Goal: Task Accomplishment & Management: Use online tool/utility

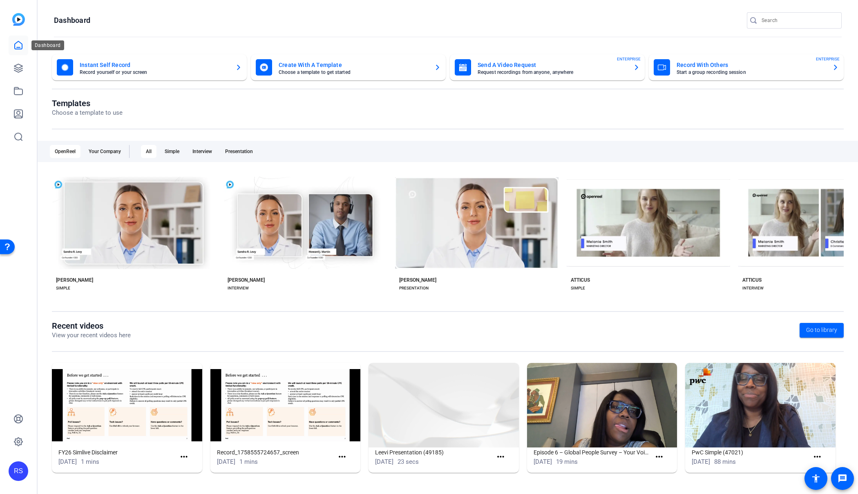
click at [19, 44] on icon at bounding box center [18, 45] width 10 height 10
click at [547, 63] on mat-card-title "Send A Video Request" at bounding box center [551, 65] width 149 height 10
click at [524, 71] on mat-card-subtitle "Request recordings from anyone, anywhere" at bounding box center [551, 72] width 149 height 5
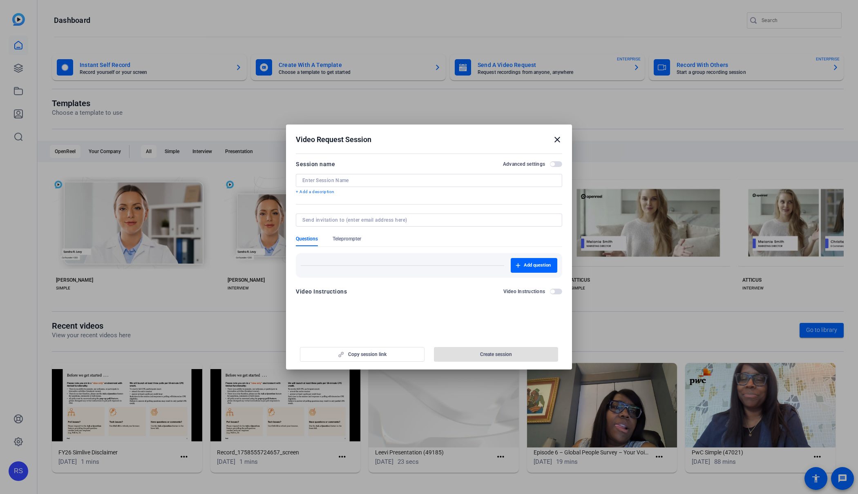
click at [394, 180] on input at bounding box center [428, 180] width 253 height 7
paste input "26_3565822_Pfizer Account Planning Workshop - Meet"
type input "26_3565822_Pfizer Account Planning Workshop - Meet"
click at [401, 354] on div "Copy session link Create session" at bounding box center [429, 351] width 266 height 21
click at [372, 355] on div "Copy session link Create session" at bounding box center [429, 351] width 266 height 21
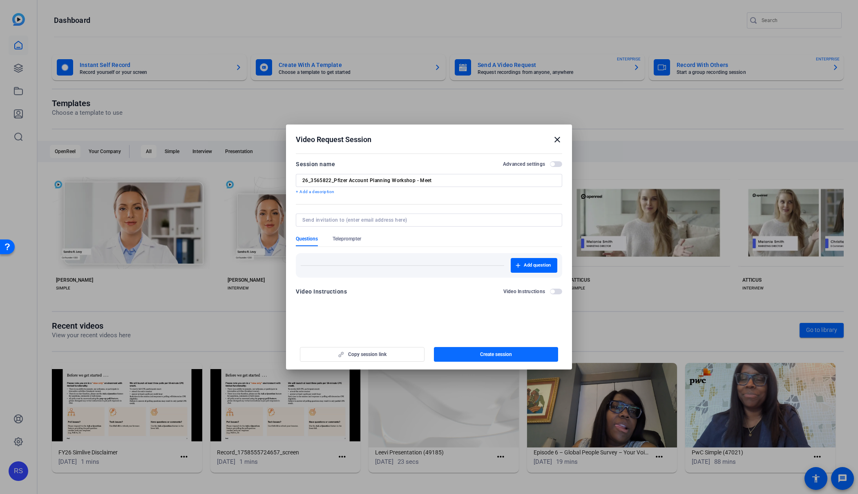
click at [500, 354] on span "Create session" at bounding box center [496, 354] width 32 height 7
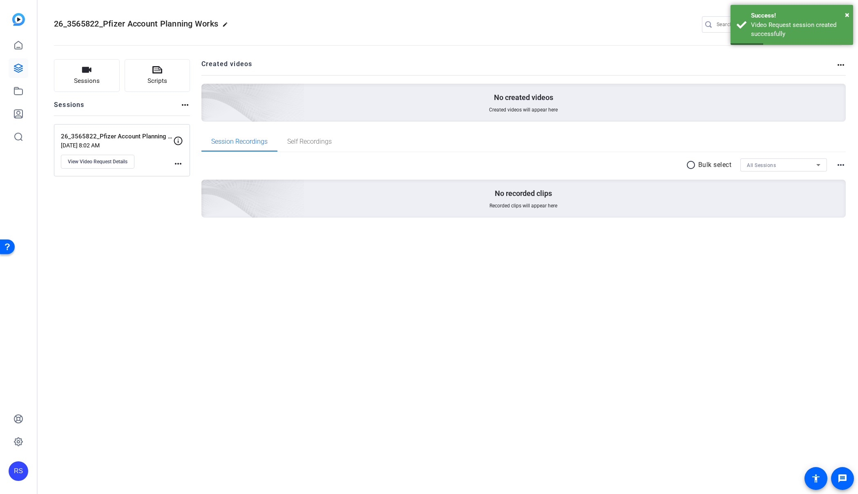
click at [176, 164] on mat-icon "more_horiz" at bounding box center [178, 164] width 10 height 10
click at [176, 164] on div at bounding box center [429, 247] width 858 height 494
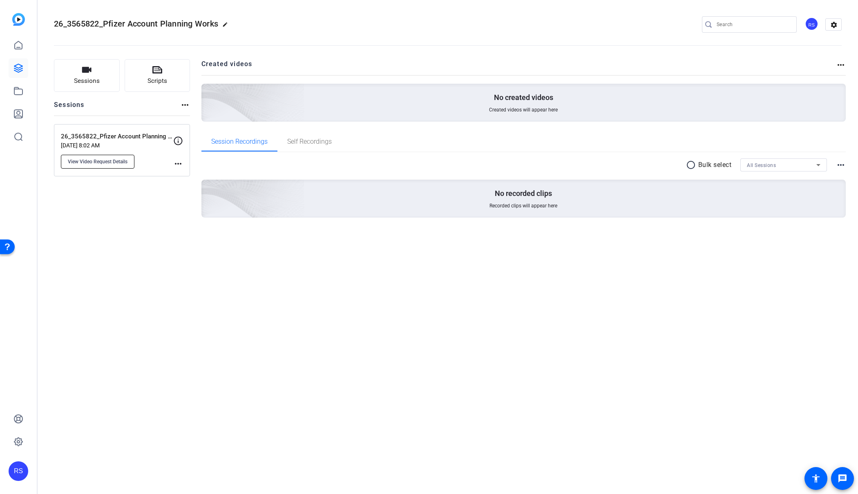
click at [107, 160] on span "View Video Request Details" at bounding box center [98, 161] width 60 height 7
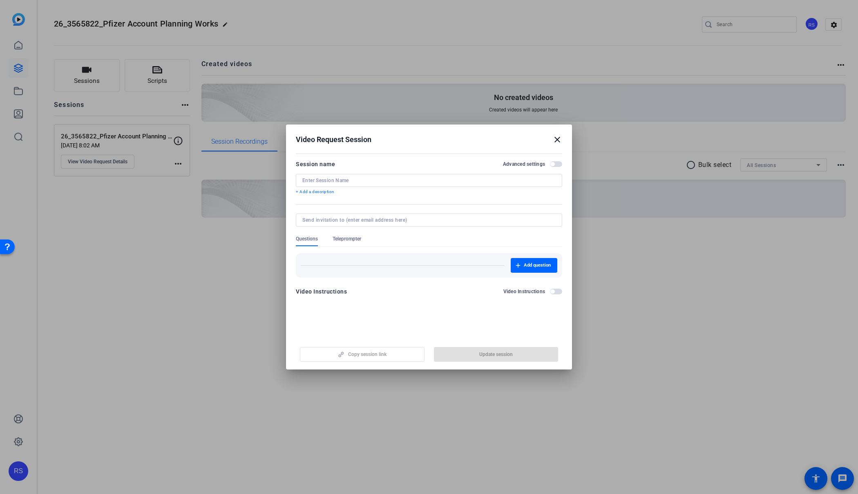
type input "26_3565822_Pfizer Account Planning Workshop - Meet"
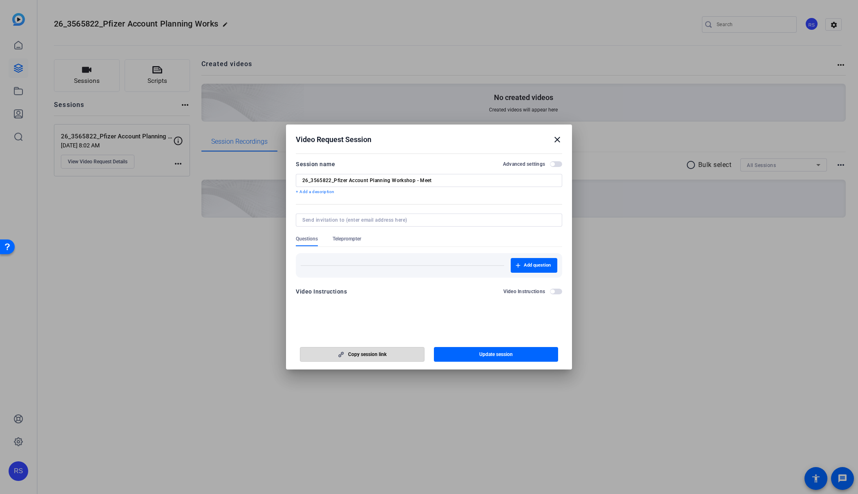
click at [376, 356] on span "Copy session link" at bounding box center [367, 354] width 38 height 7
click at [553, 165] on span "button" at bounding box center [552, 164] width 4 height 4
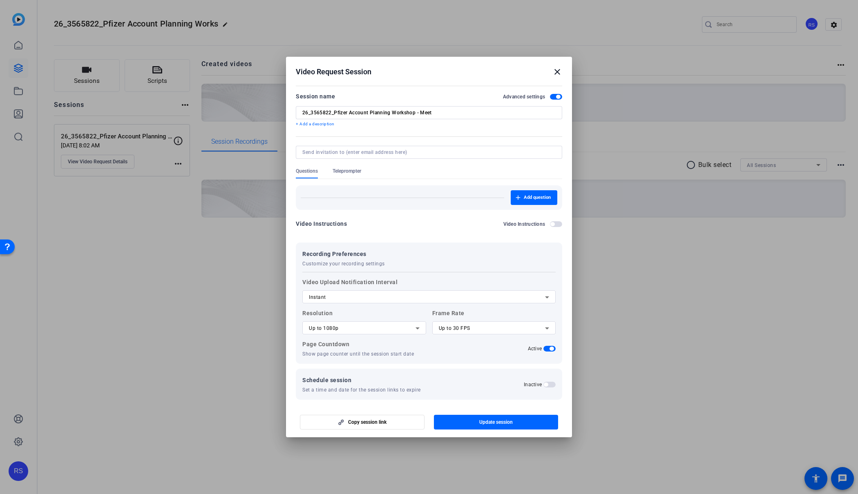
scroll to position [4, 0]
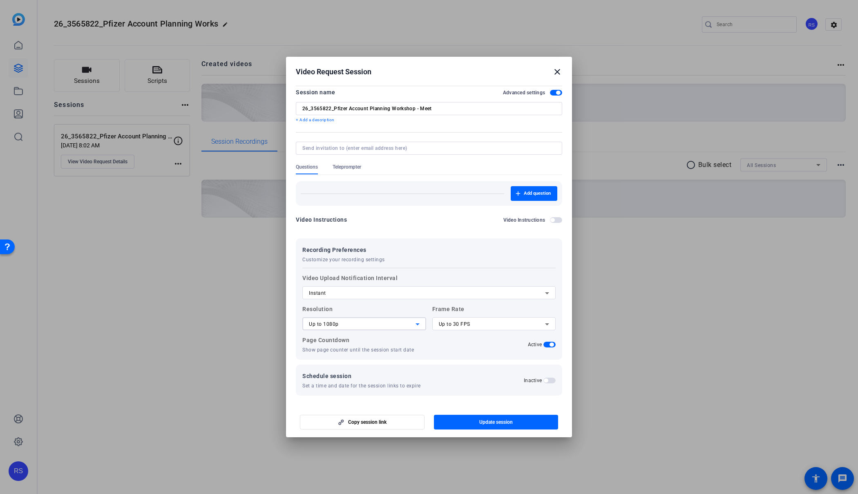
click at [389, 323] on div "Up to 1080p" at bounding box center [362, 324] width 107 height 10
click at [361, 366] on mat-option "Up to 4K" at bounding box center [364, 366] width 124 height 13
click at [455, 323] on span "Up to 30 FPS" at bounding box center [454, 324] width 31 height 6
click at [457, 338] on span "Up to 24 FPS" at bounding box center [454, 340] width 31 height 10
click at [553, 219] on span "button" at bounding box center [552, 220] width 4 height 4
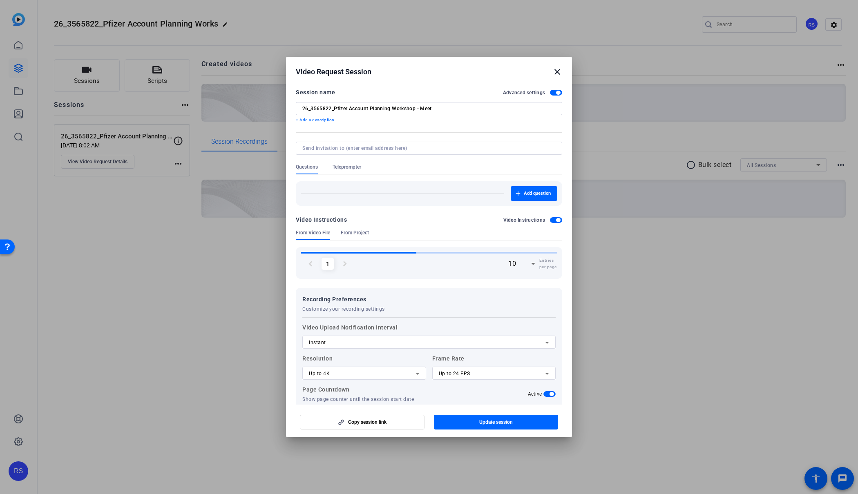
click at [555, 219] on span "button" at bounding box center [556, 220] width 12 height 6
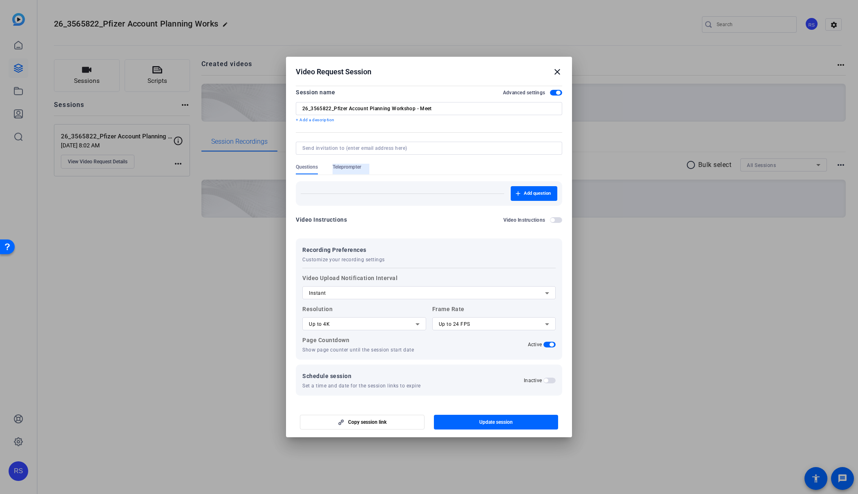
click at [342, 164] on span "Teleprompter" at bounding box center [346, 167] width 29 height 7
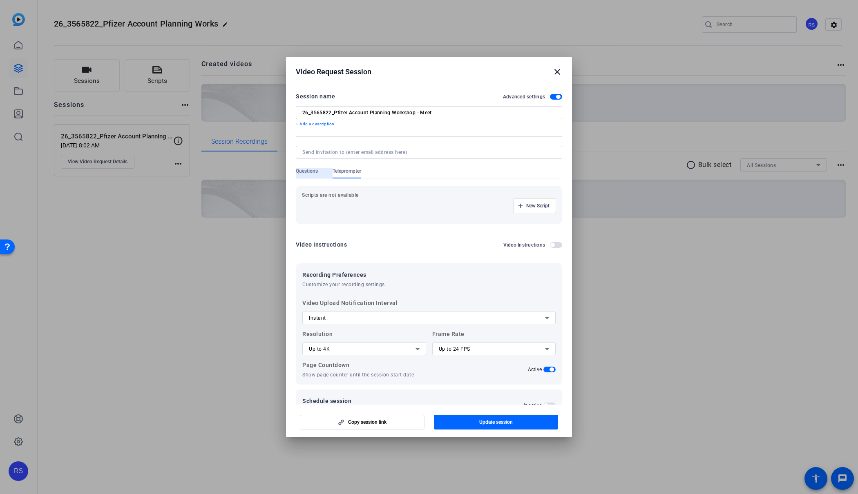
click at [315, 172] on span "Questions" at bounding box center [307, 171] width 22 height 7
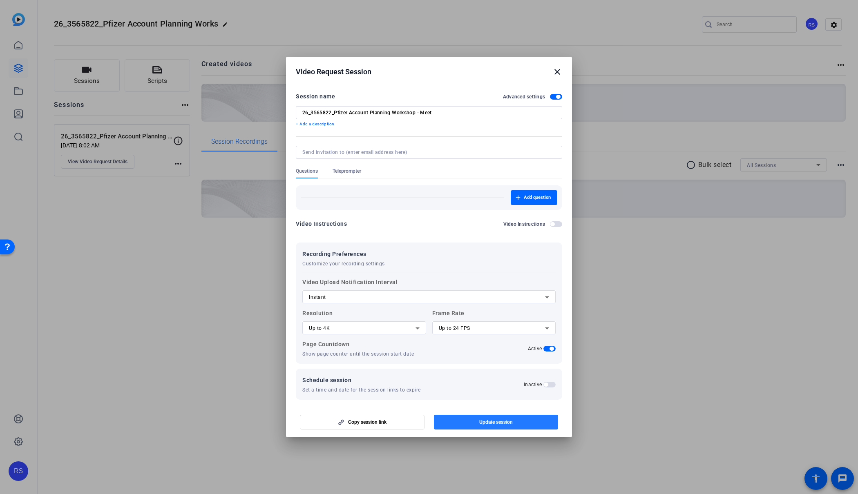
click at [510, 421] on span "Update session" at bounding box center [495, 422] width 33 height 7
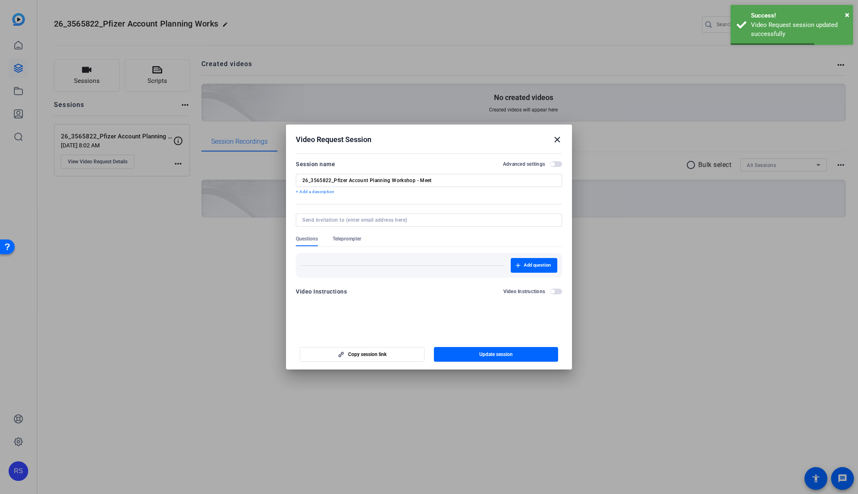
click at [556, 137] on mat-icon "close" at bounding box center [557, 140] width 10 height 10
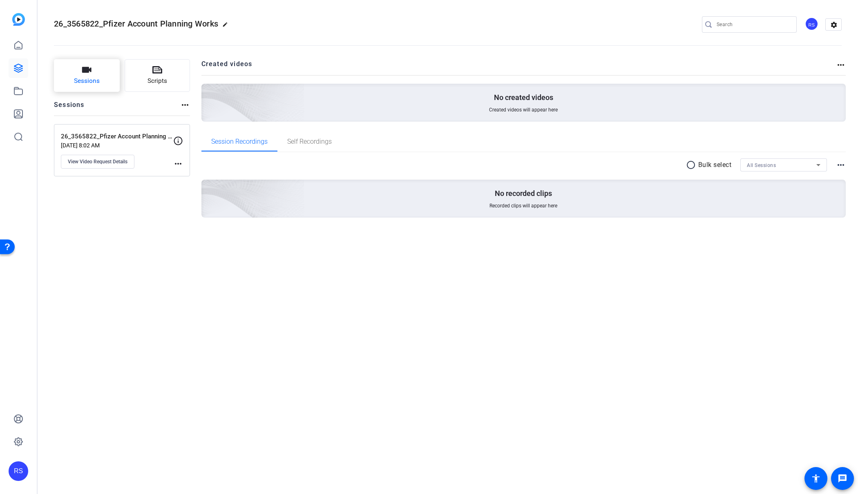
click at [95, 81] on span "Sessions" at bounding box center [87, 80] width 26 height 9
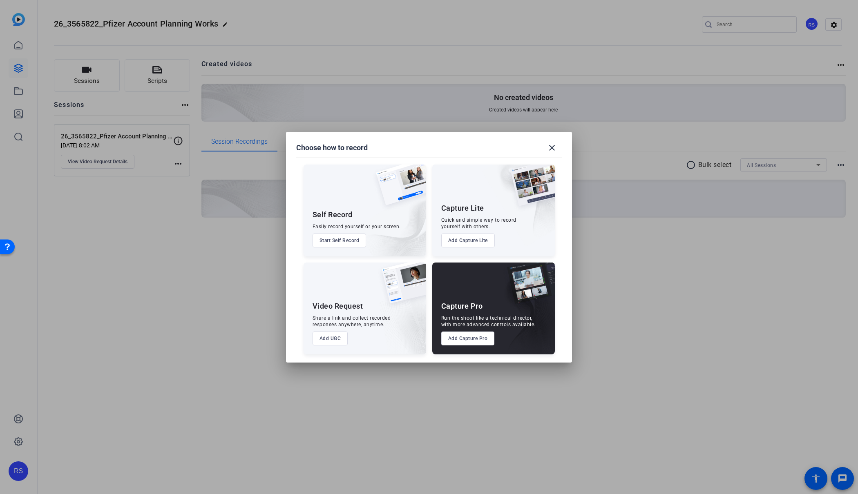
click at [466, 343] on button "Add Capture Pro" at bounding box center [467, 339] width 53 height 14
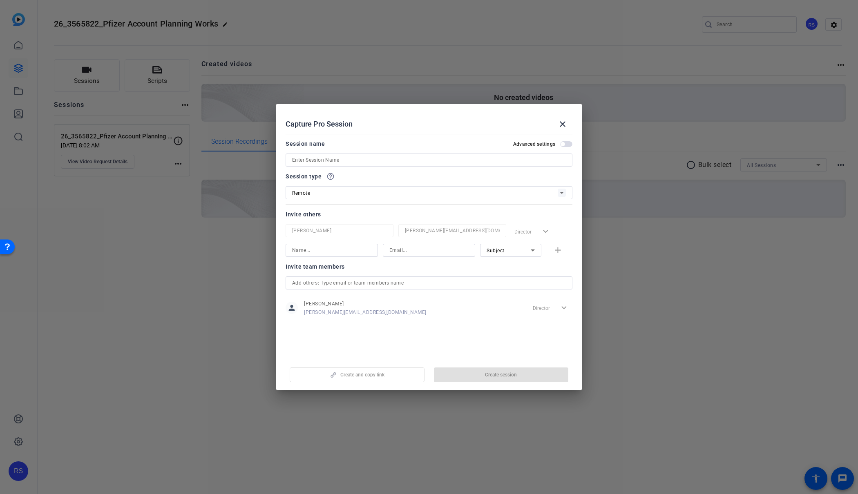
click at [330, 159] on input at bounding box center [429, 160] width 274 height 10
type input "Pfizer"
click at [408, 250] on input at bounding box center [428, 250] width 79 height 10
paste input "april.e.sellge@pwc.com"
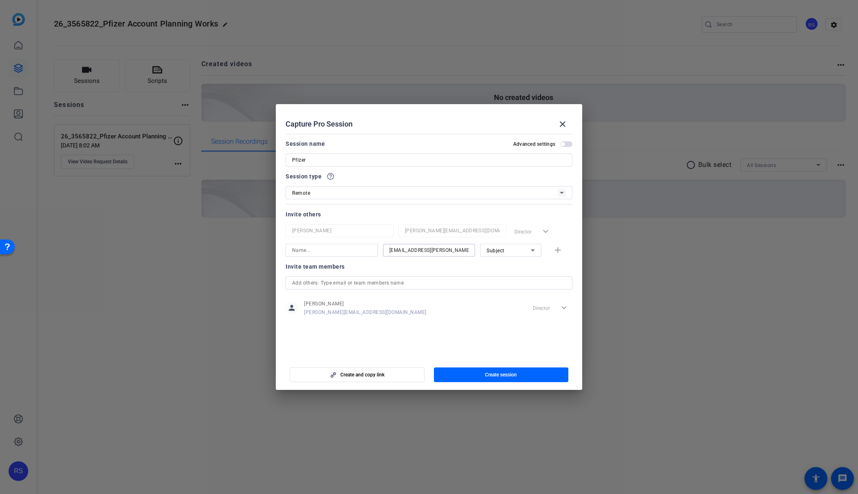
type input "april.e.sellge@pwc.com"
click at [340, 252] on input at bounding box center [331, 250] width 79 height 10
type input "a"
type input "April"
click at [514, 251] on div "Subject" at bounding box center [508, 250] width 44 height 10
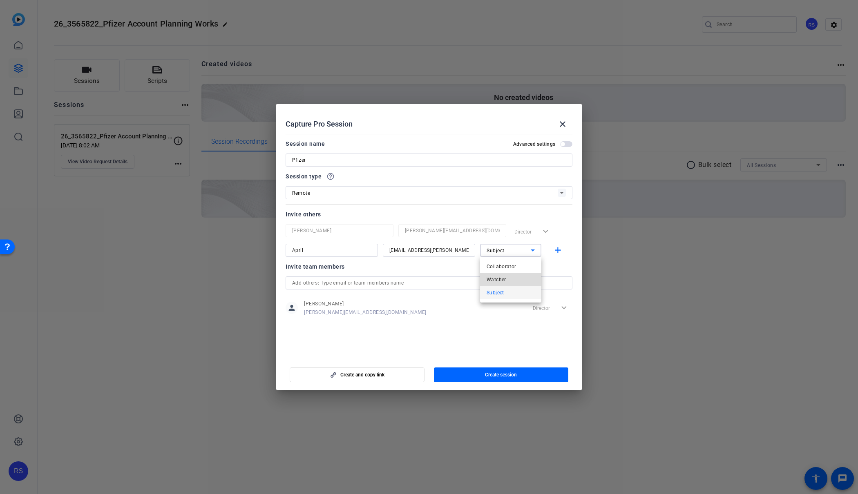
click at [513, 279] on mat-option "Watcher" at bounding box center [510, 279] width 61 height 13
click at [504, 376] on span "Create session" at bounding box center [501, 375] width 32 height 7
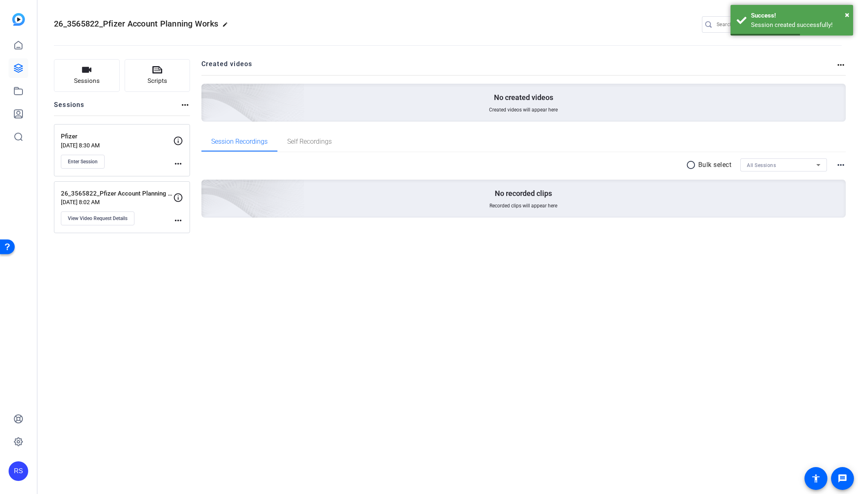
click at [179, 163] on mat-icon "more_horiz" at bounding box center [178, 164] width 10 height 10
click at [89, 160] on div at bounding box center [429, 247] width 858 height 494
click at [78, 160] on span "Enter Session" at bounding box center [83, 161] width 30 height 7
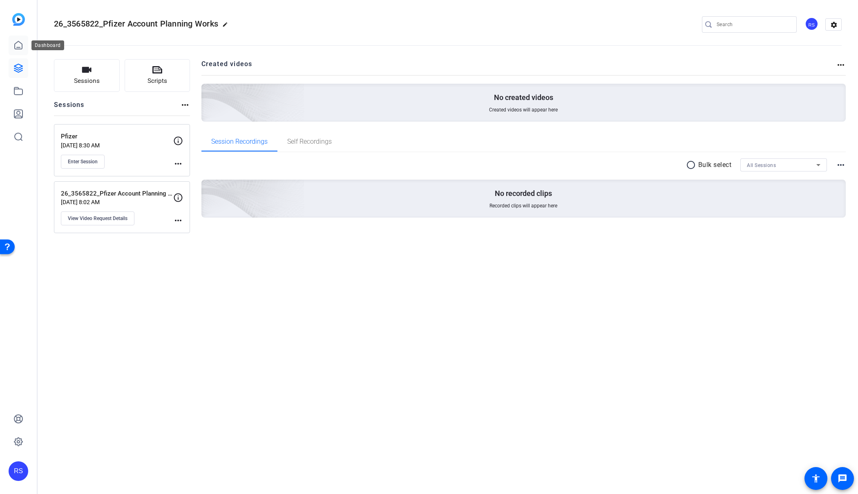
click at [16, 43] on icon at bounding box center [18, 45] width 7 height 8
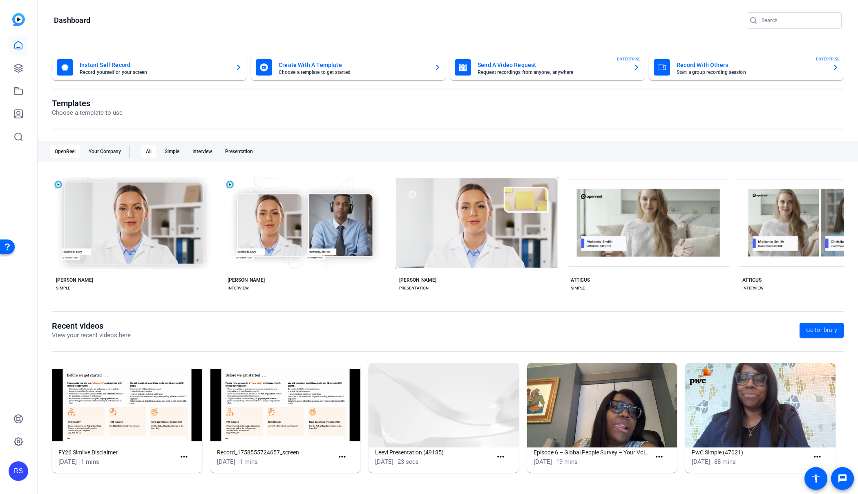
click at [684, 70] on mat-card-subtitle "Start a group recording session" at bounding box center [750, 72] width 149 height 5
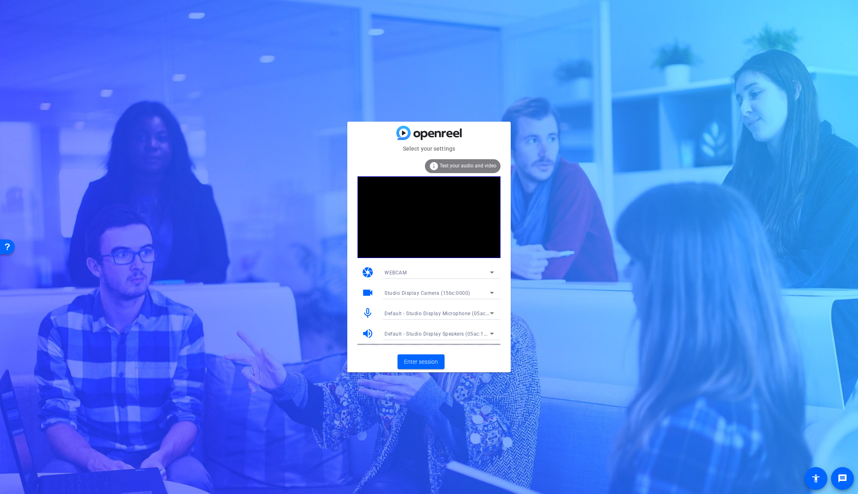
click at [423, 294] on span "Studio Display Camera (15bc:0000)" at bounding box center [427, 293] width 86 height 6
click at [422, 321] on span "Studio Display Camera (15bc:0000)" at bounding box center [426, 322] width 84 height 10
click at [423, 363] on span "Enter session" at bounding box center [421, 362] width 34 height 9
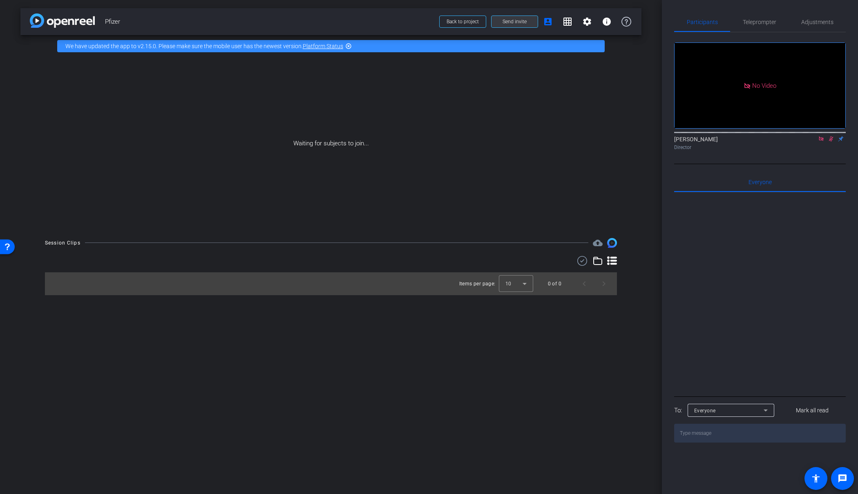
click at [510, 16] on span at bounding box center [514, 22] width 46 height 20
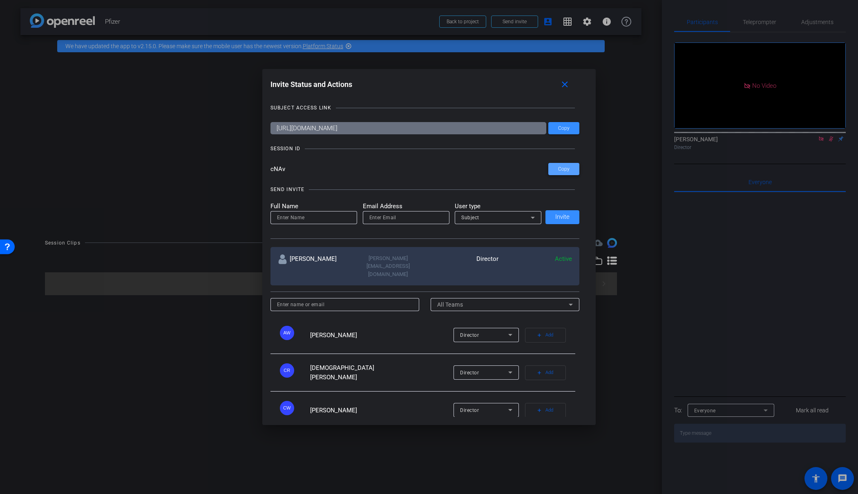
drag, startPoint x: 562, startPoint y: 167, endPoint x: 566, endPoint y: 166, distance: 4.5
click at [562, 167] on span "Copy" at bounding box center [563, 169] width 11 height 6
